Goal: Information Seeking & Learning: Learn about a topic

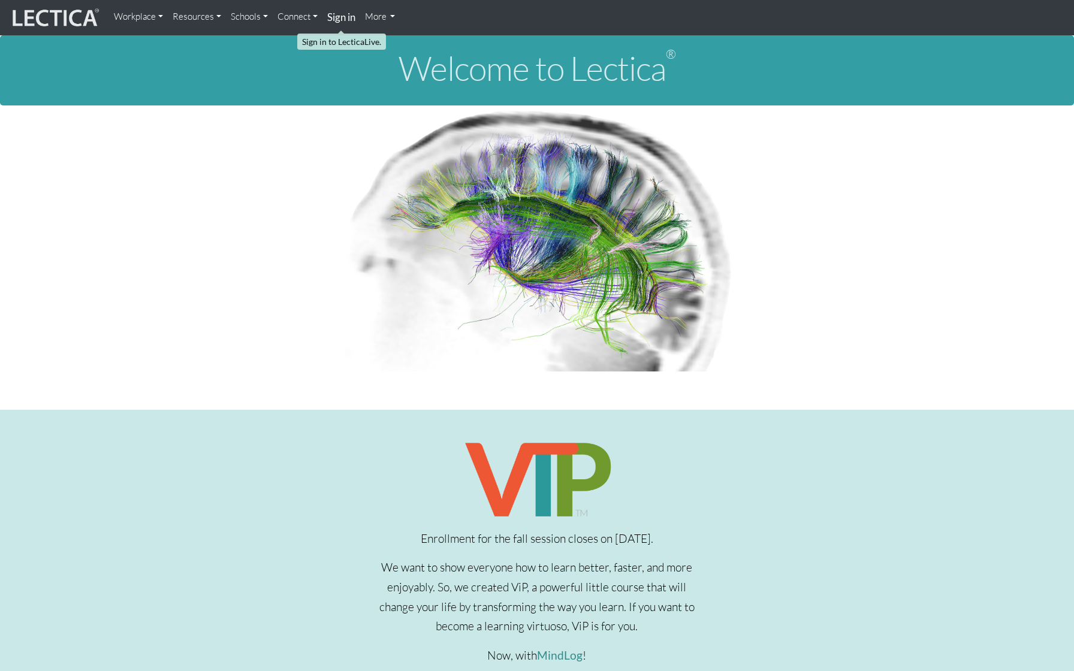
click at [342, 20] on strong "Sign in" at bounding box center [341, 17] width 28 height 13
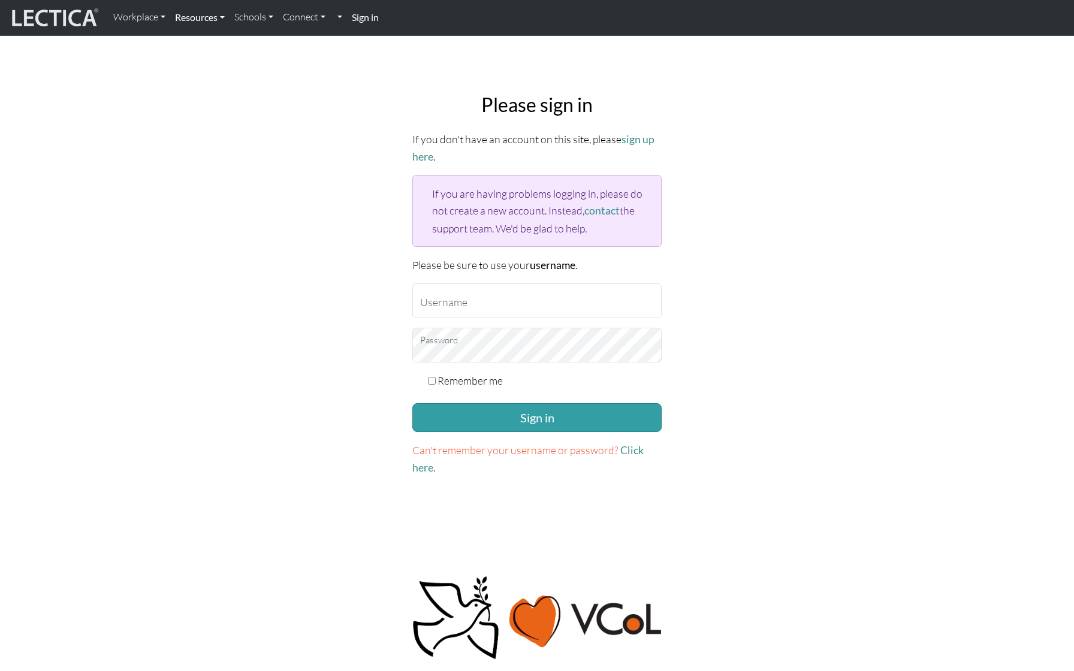
click at [209, 22] on link "Resources" at bounding box center [199, 17] width 59 height 25
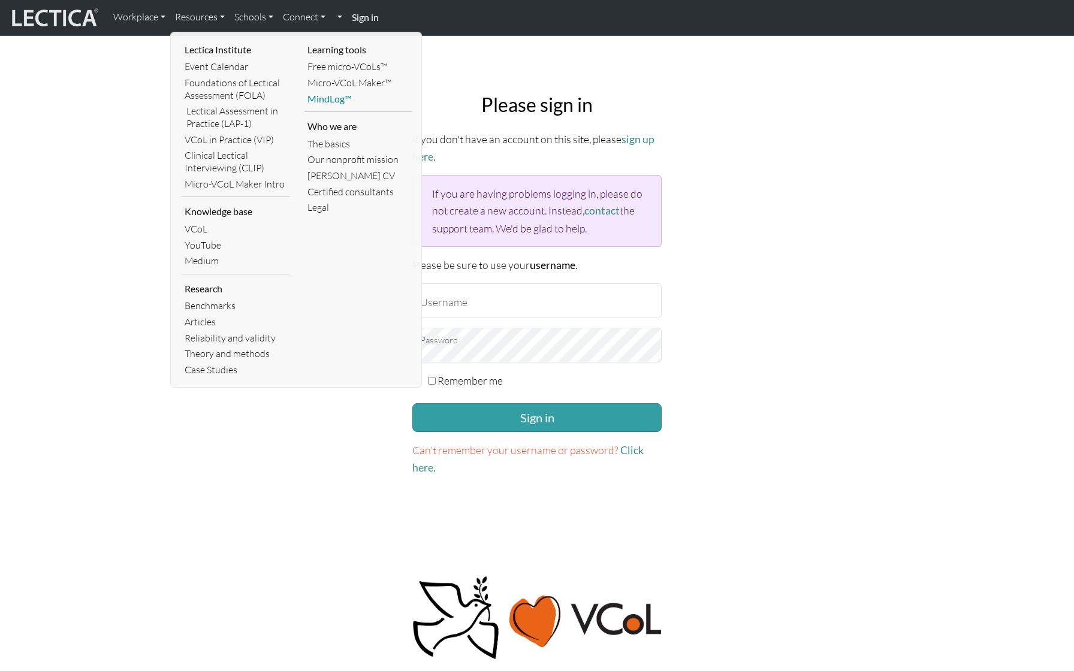
click at [323, 95] on link "MindLog™" at bounding box center [358, 99] width 108 height 16
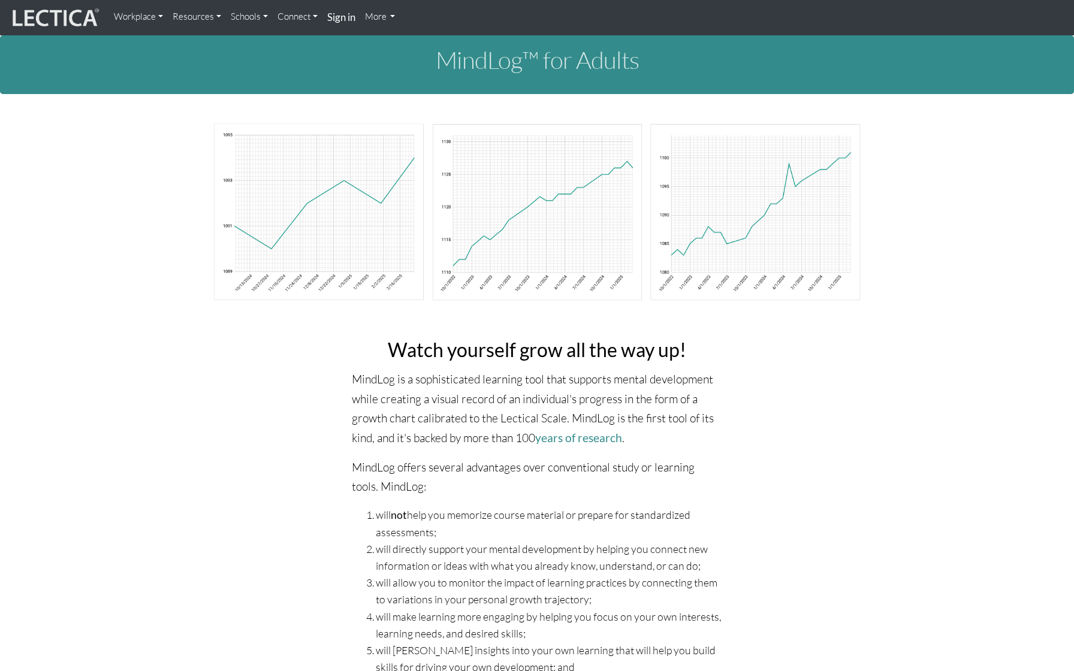
click at [207, 16] on link "Resources" at bounding box center [197, 17] width 58 height 24
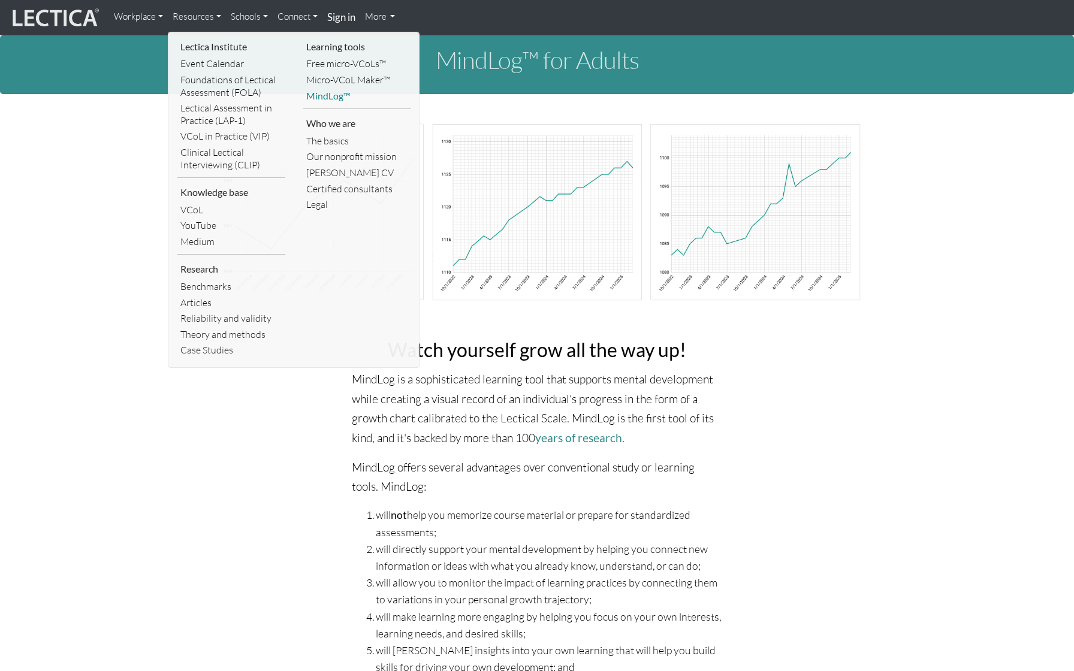
click at [327, 95] on link "MindLog™" at bounding box center [357, 96] width 108 height 16
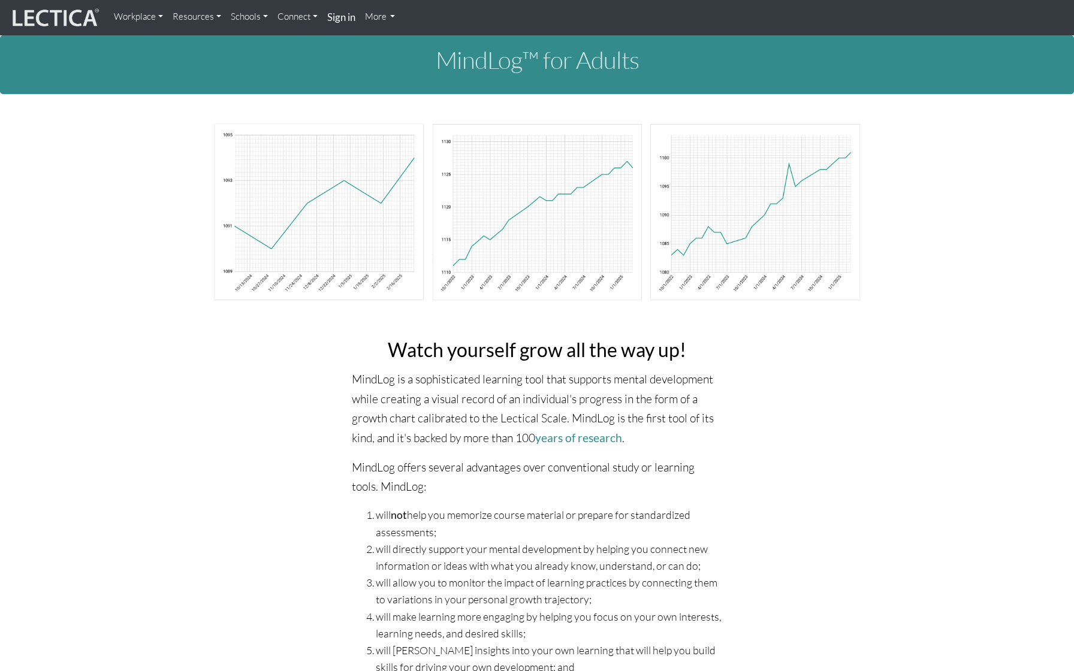
click at [66, 17] on img at bounding box center [55, 18] width 90 height 23
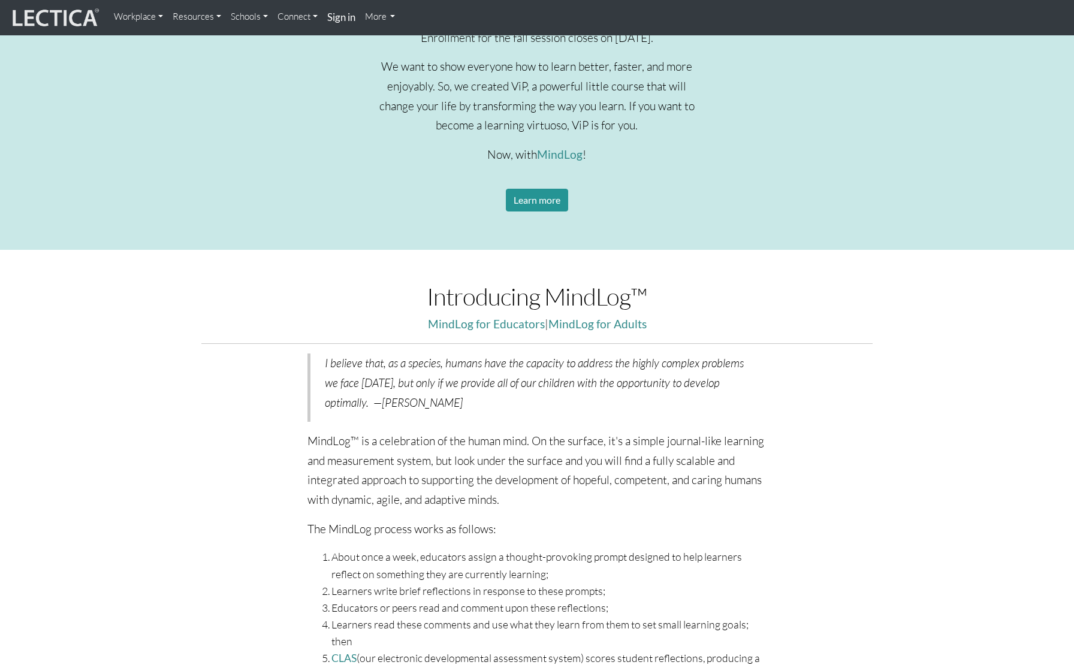
scroll to position [499, 0]
click at [520, 327] on link "MindLog for Educators" at bounding box center [486, 326] width 117 height 14
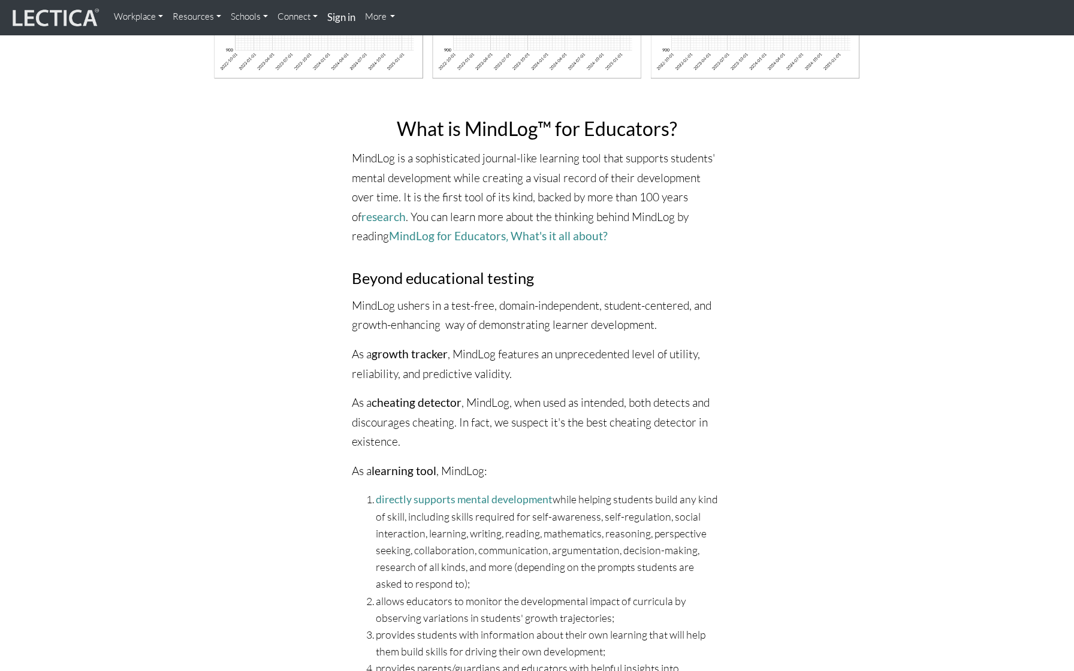
scroll to position [224, 0]
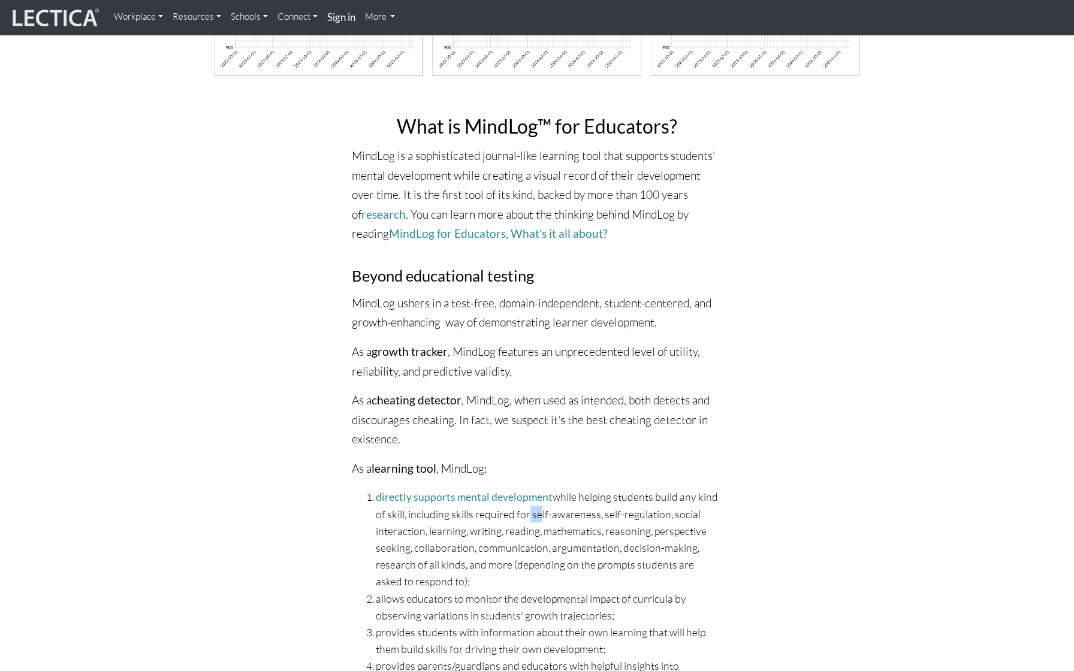
drag, startPoint x: 554, startPoint y: 511, endPoint x: 567, endPoint y: 515, distance: 14.4
click at [567, 515] on li "directly supports mental development while helping students build any kind of s…" at bounding box center [549, 539] width 346 height 102
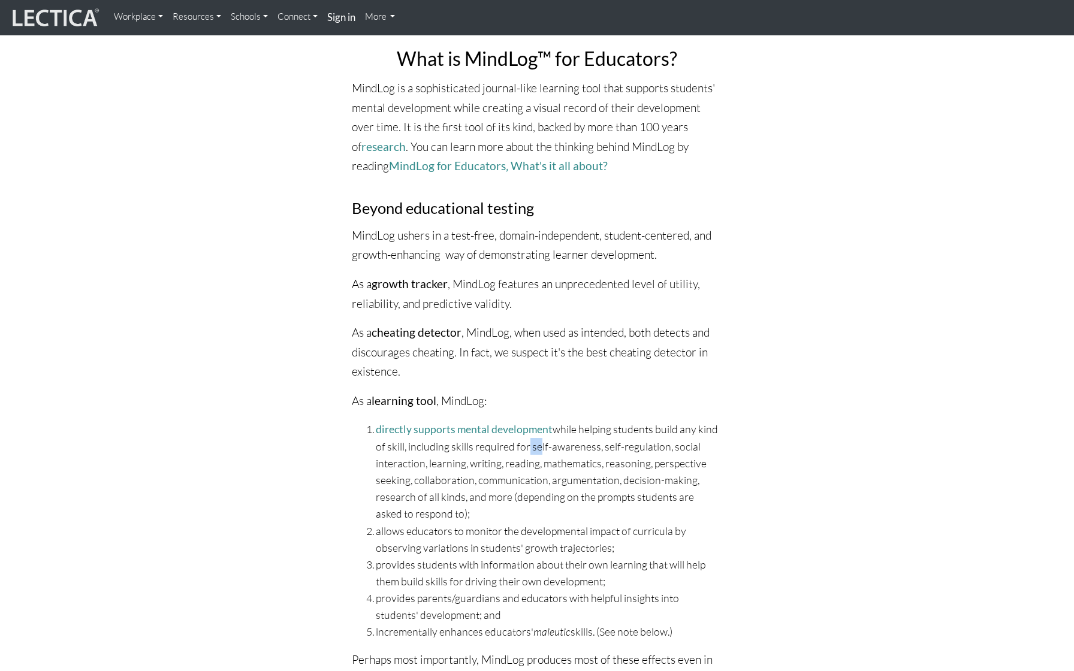
scroll to position [295, 0]
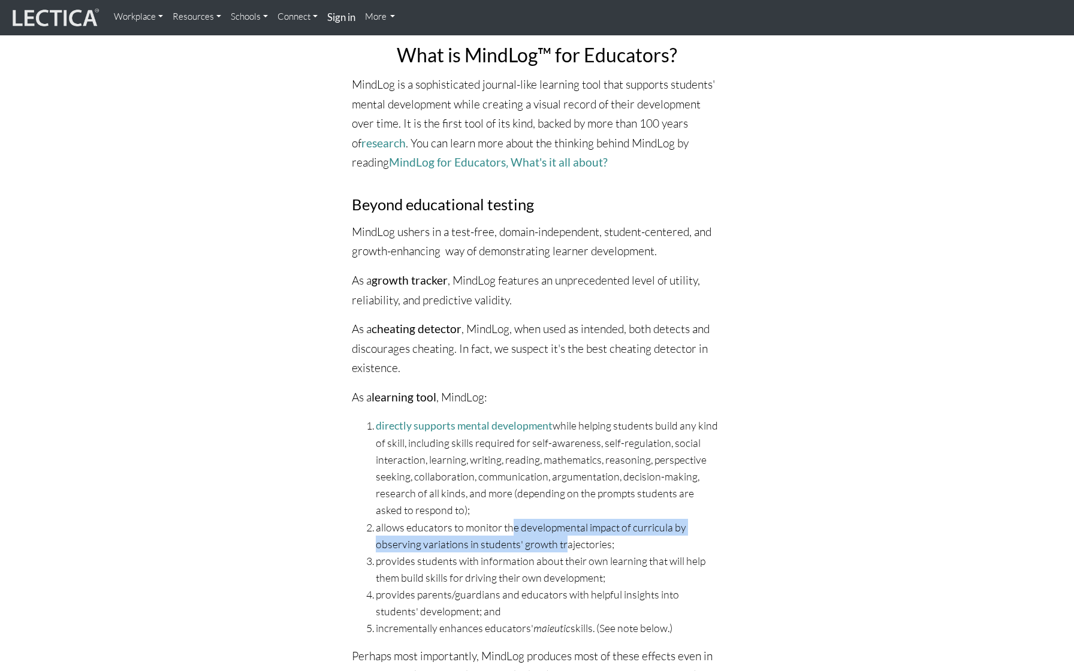
drag, startPoint x: 515, startPoint y: 518, endPoint x: 567, endPoint y: 540, distance: 56.3
click at [567, 540] on li "allows educators to monitor the developmental impact of curricula by observing …" at bounding box center [549, 536] width 346 height 34
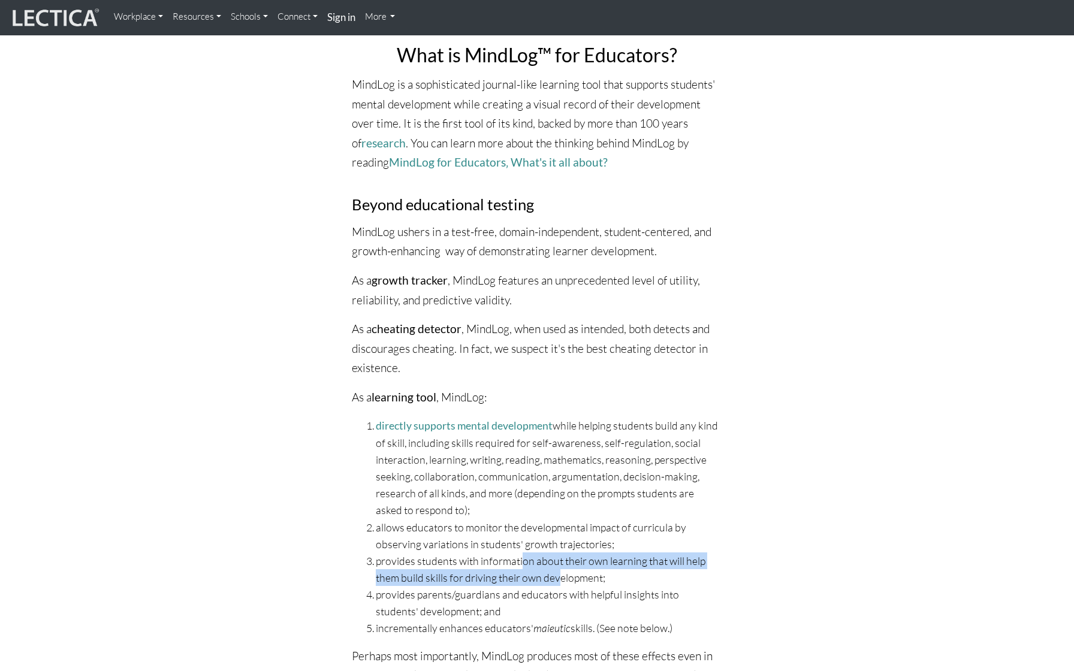
drag, startPoint x: 523, startPoint y: 555, endPoint x: 564, endPoint y: 570, distance: 44.0
click at [565, 570] on li "provides students with information about their own learning that will help them…" at bounding box center [549, 569] width 346 height 34
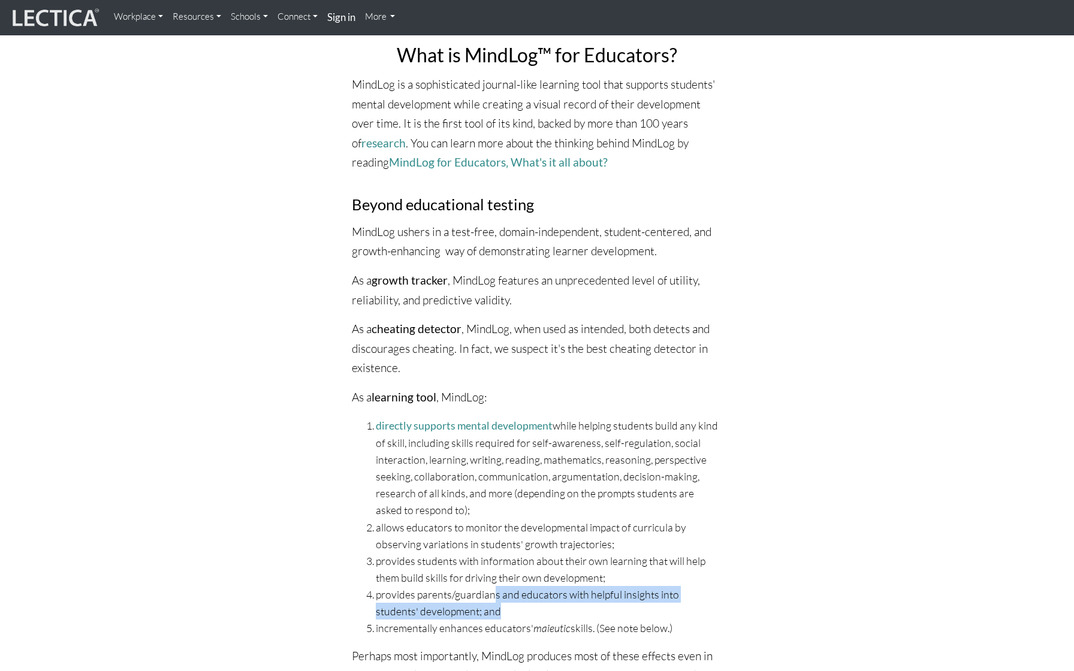
drag, startPoint x: 497, startPoint y: 588, endPoint x: 524, endPoint y: 603, distance: 30.8
click at [524, 603] on li "provides parents/guardians and educators with helpful insights into students' d…" at bounding box center [549, 603] width 346 height 34
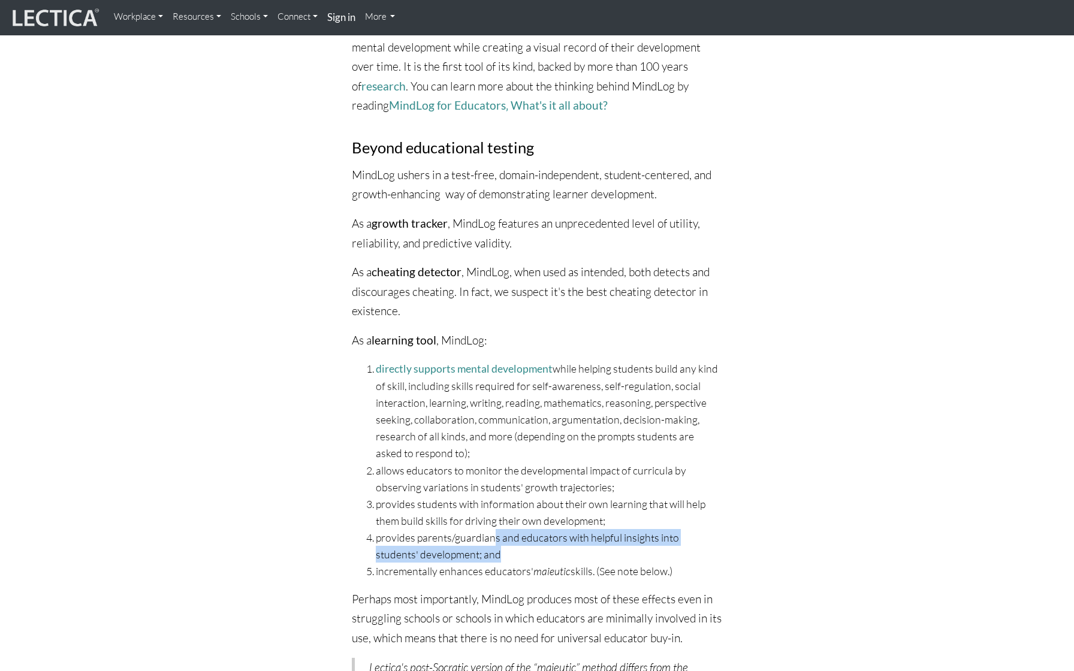
scroll to position [372, 0]
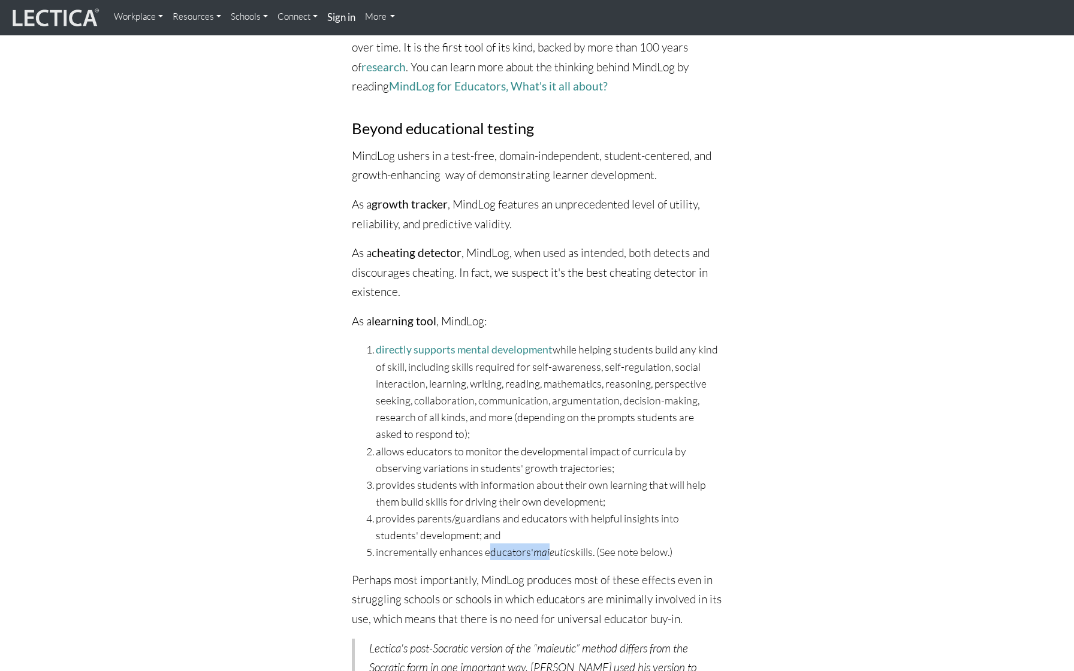
drag, startPoint x: 491, startPoint y: 546, endPoint x: 552, endPoint y: 549, distance: 61.2
click at [552, 549] on li "incrementally enhances educators' maieutic skills. (See note below.)" at bounding box center [549, 551] width 346 height 17
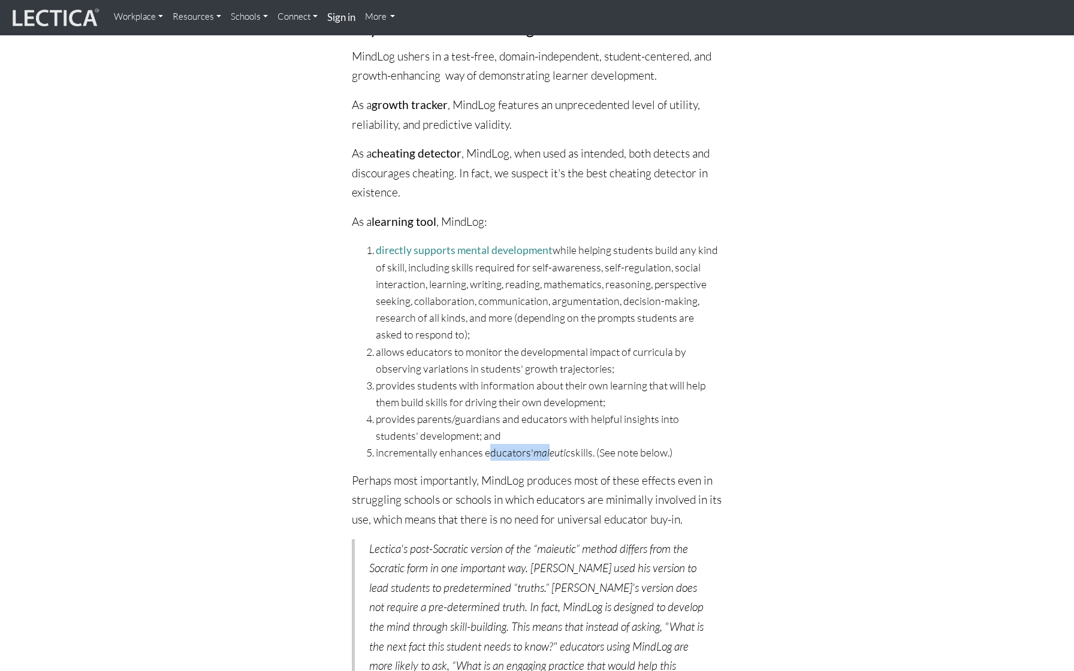
scroll to position [517, 0]
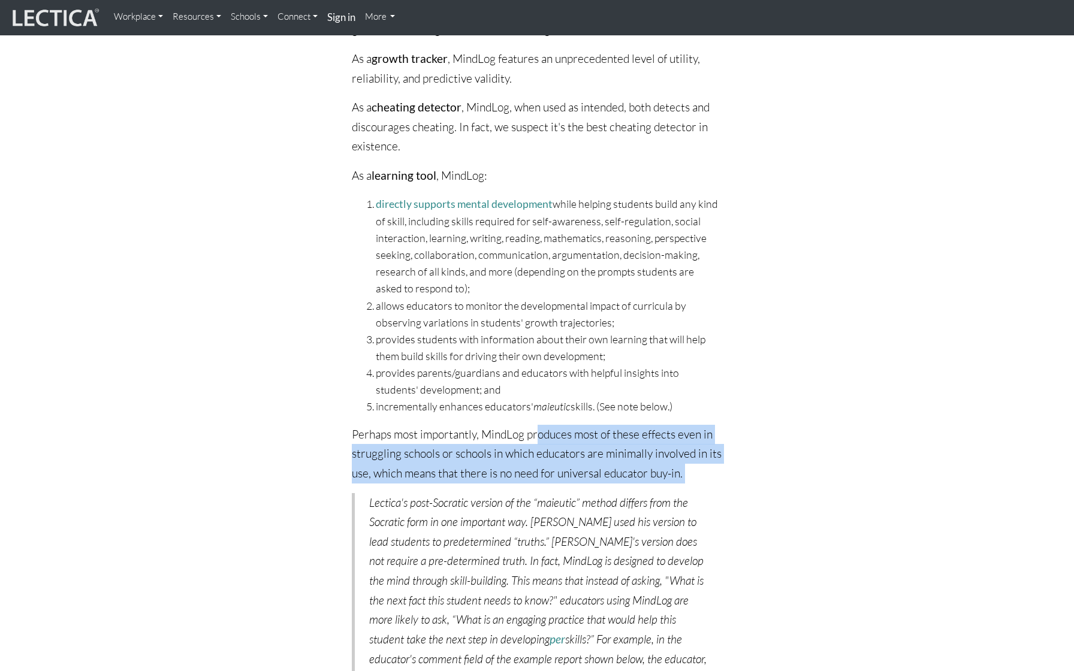
drag, startPoint x: 535, startPoint y: 426, endPoint x: 588, endPoint y: 479, distance: 75.0
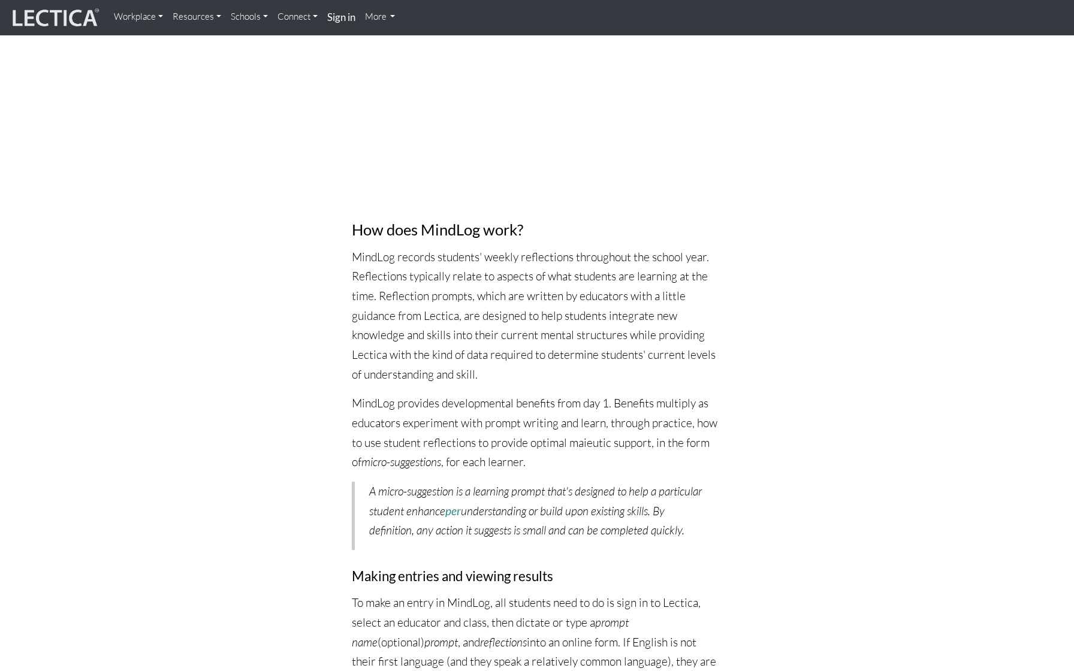
scroll to position [1460, 0]
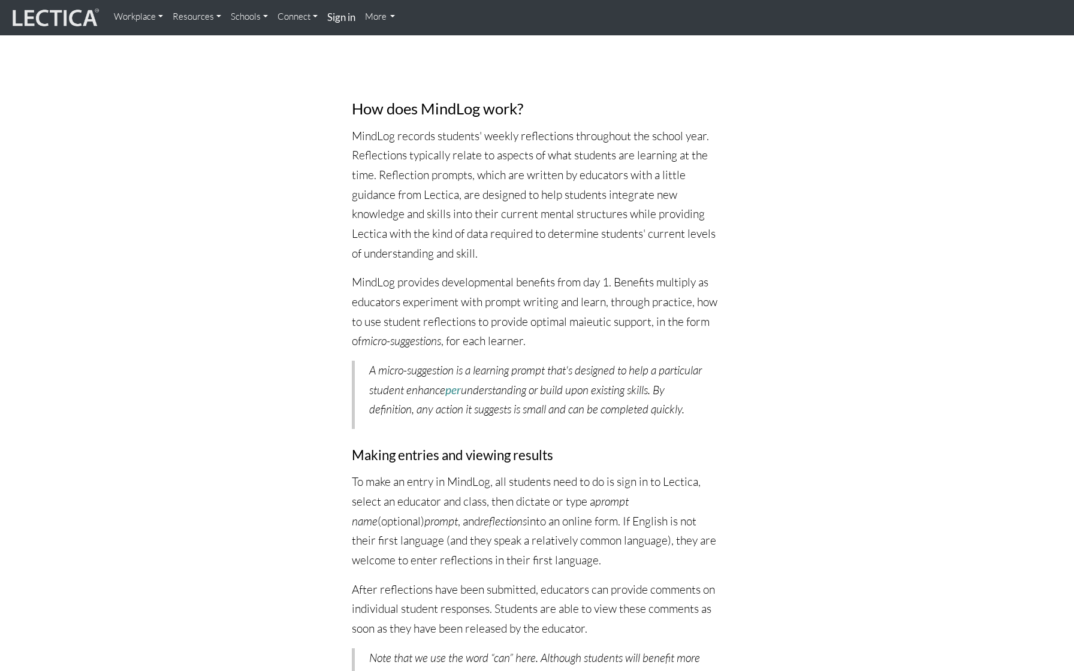
click at [155, 15] on link "Workplace" at bounding box center [138, 17] width 59 height 24
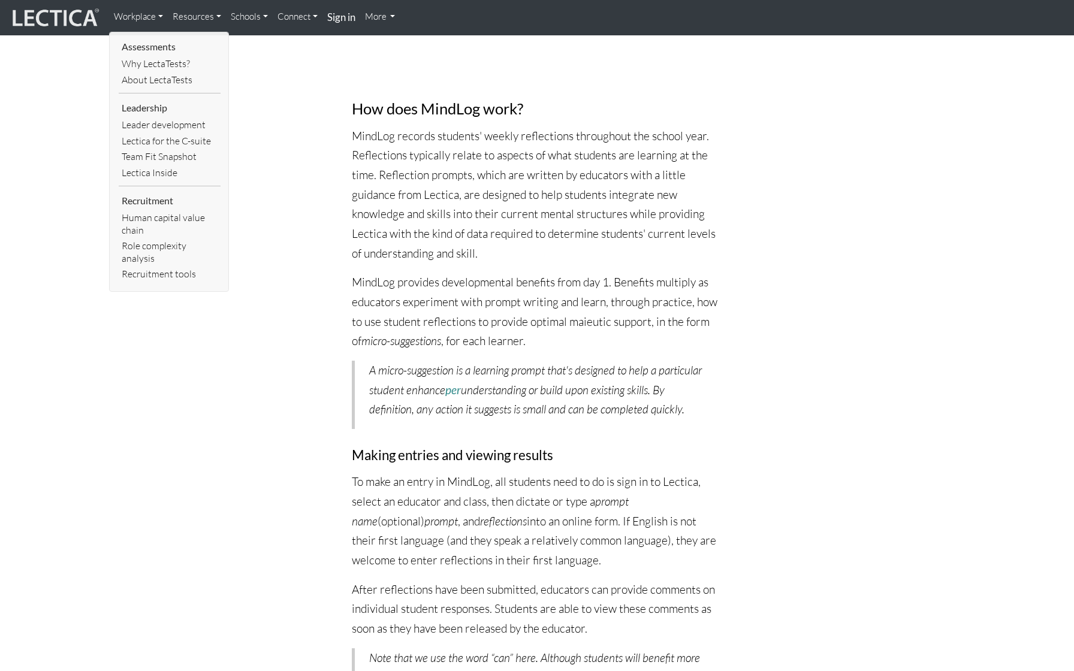
click at [244, 17] on link "Schools" at bounding box center [249, 17] width 47 height 24
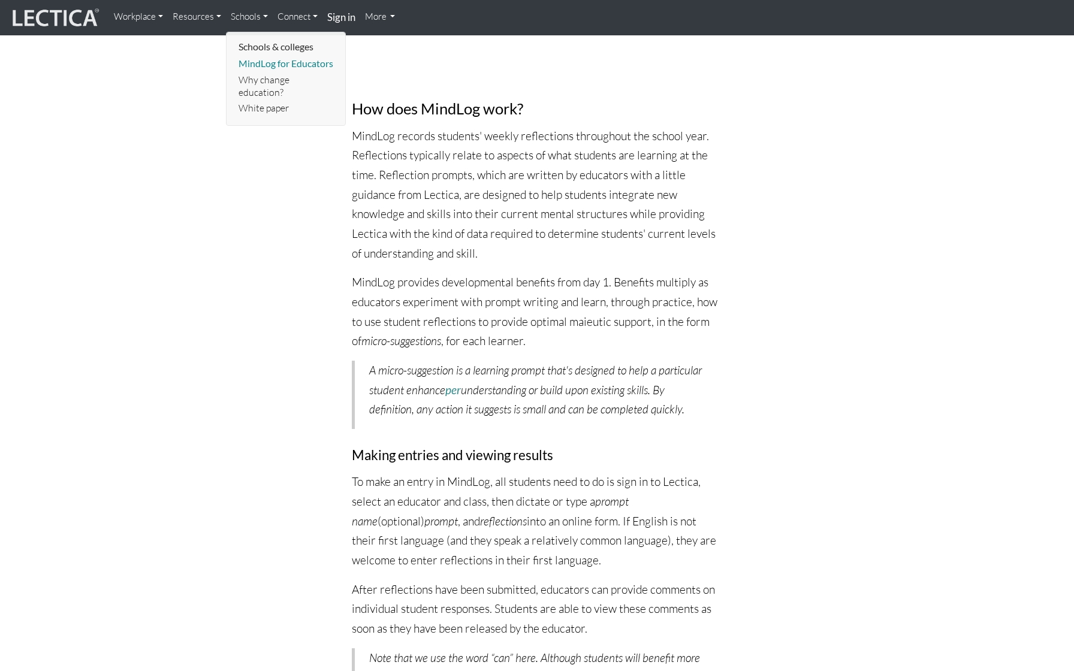
click at [278, 58] on link "MindLog for Educators" at bounding box center [286, 64] width 102 height 16
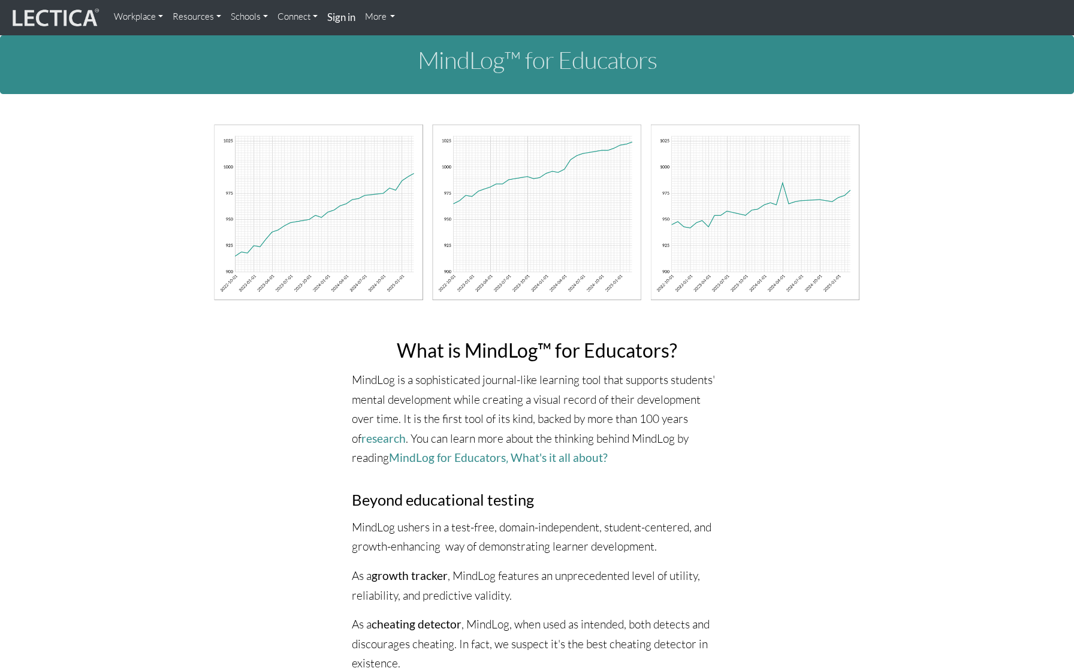
click at [261, 13] on link "Schools" at bounding box center [249, 17] width 47 height 24
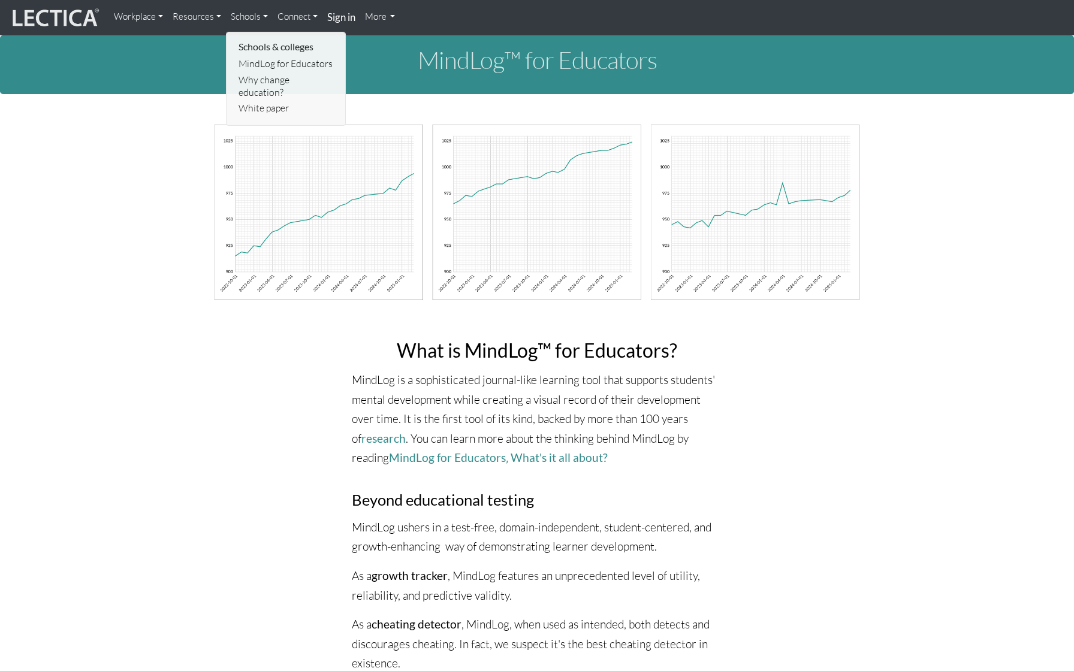
click at [301, 16] on link "Connect" at bounding box center [298, 17] width 50 height 24
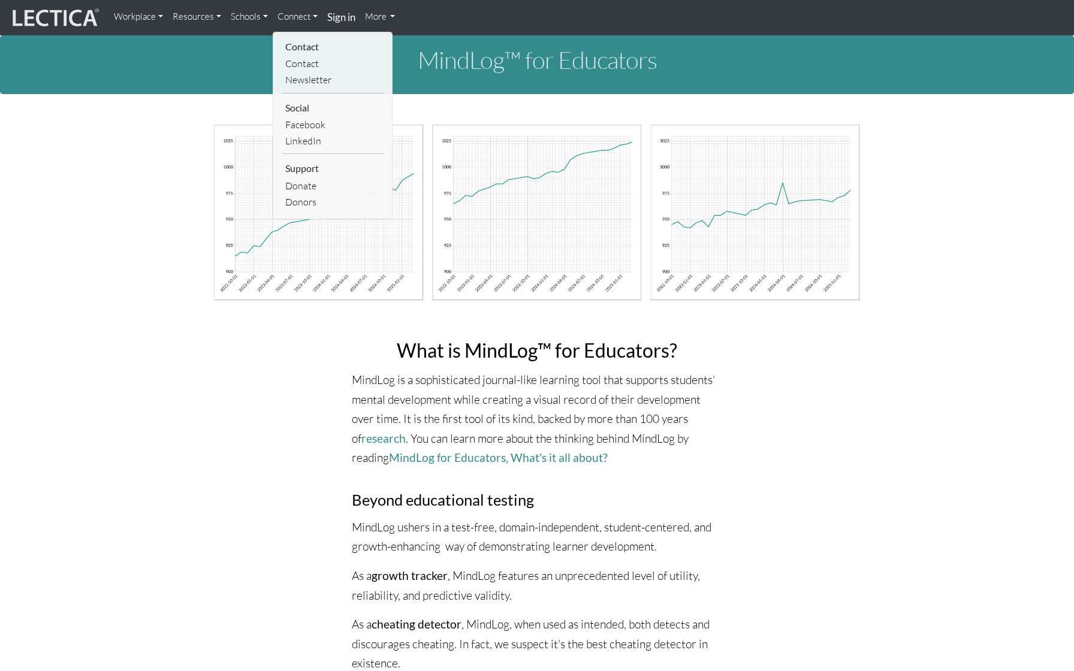
click at [257, 13] on link "Schools" at bounding box center [249, 17] width 47 height 24
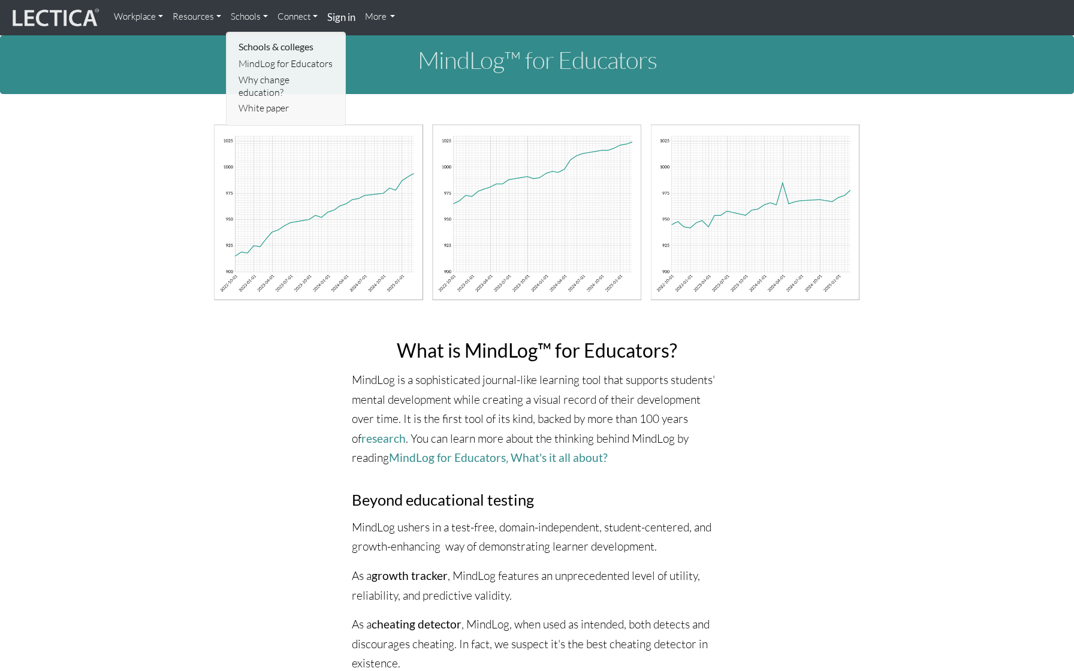
click at [213, 17] on link "Resources" at bounding box center [197, 17] width 58 height 24
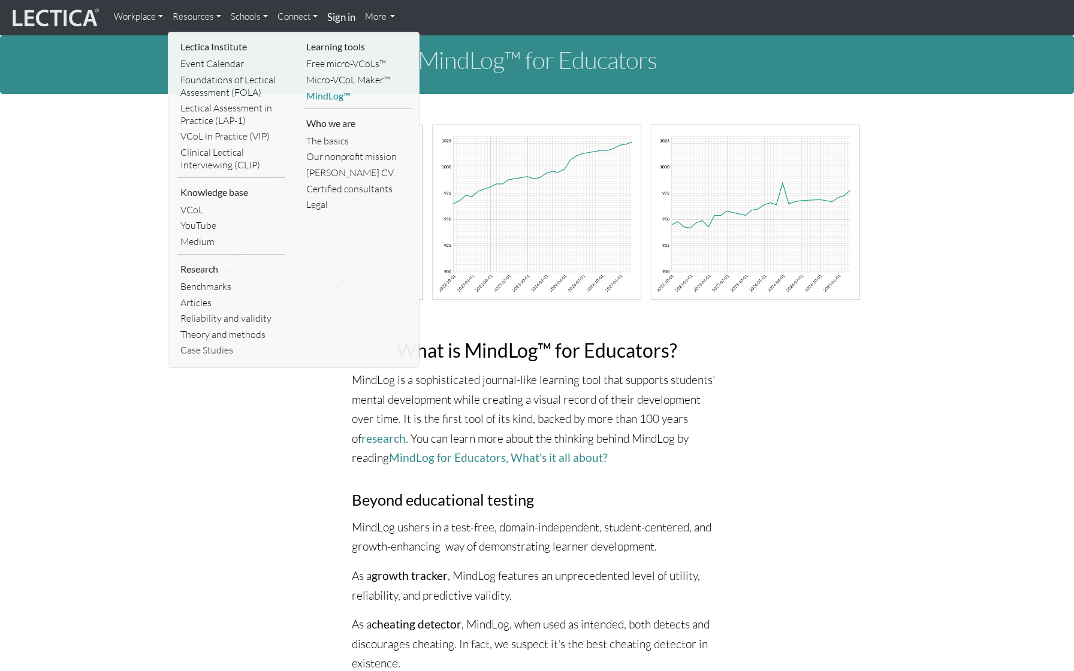
click at [318, 93] on link "MindLog™" at bounding box center [357, 96] width 108 height 16
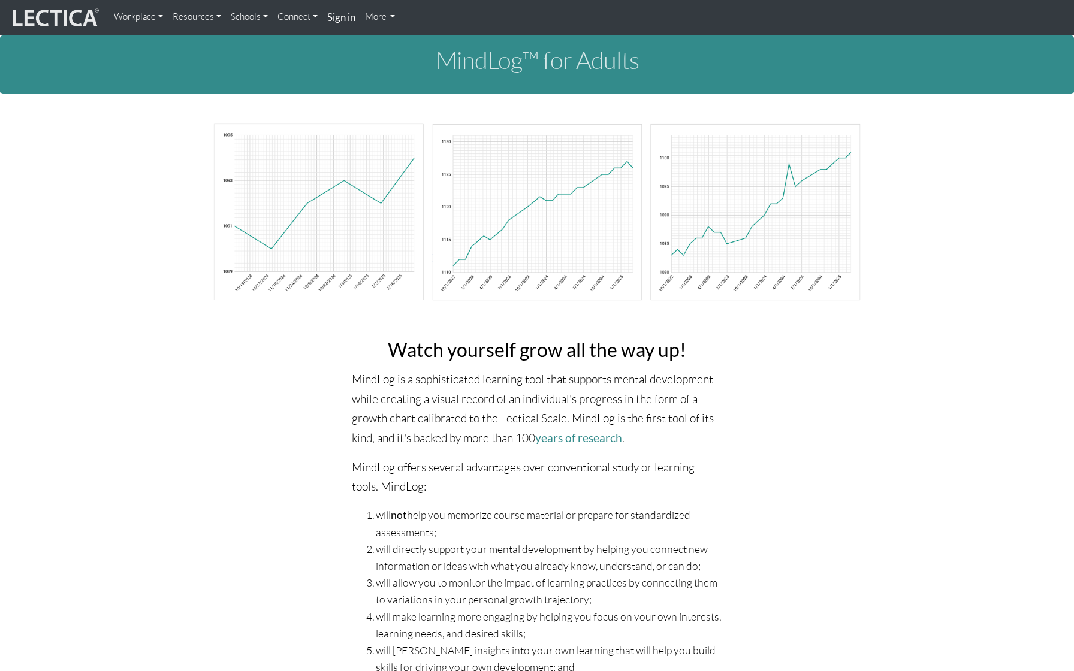
drag, startPoint x: 407, startPoint y: 415, endPoint x: 674, endPoint y: 33, distance: 466.1
